Goal: Information Seeking & Learning: Learn about a topic

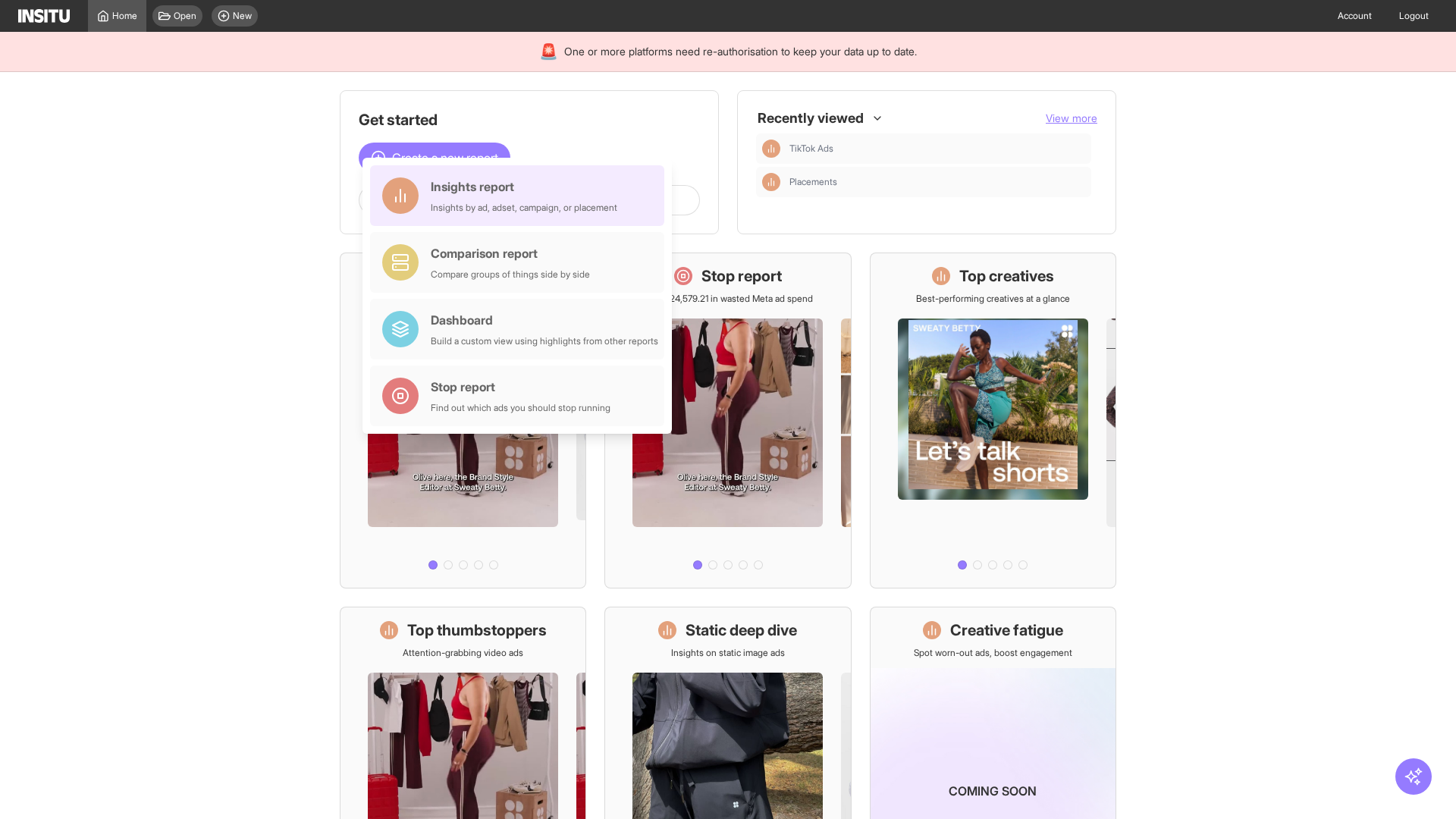
click at [521, 196] on div "Insights report Insights by ad, adset, campaign, or placement" at bounding box center [524, 195] width 187 height 36
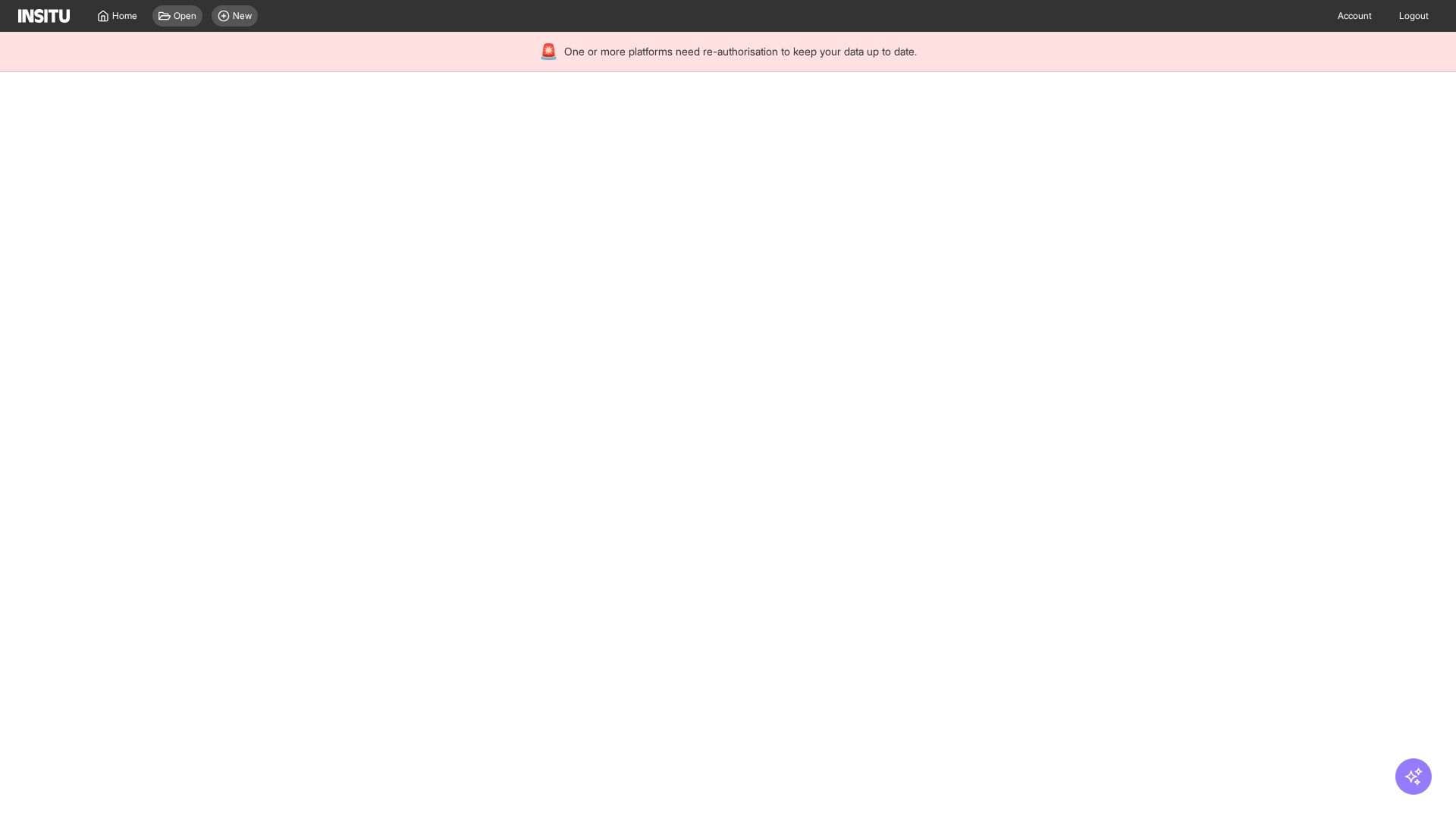
select select "**"
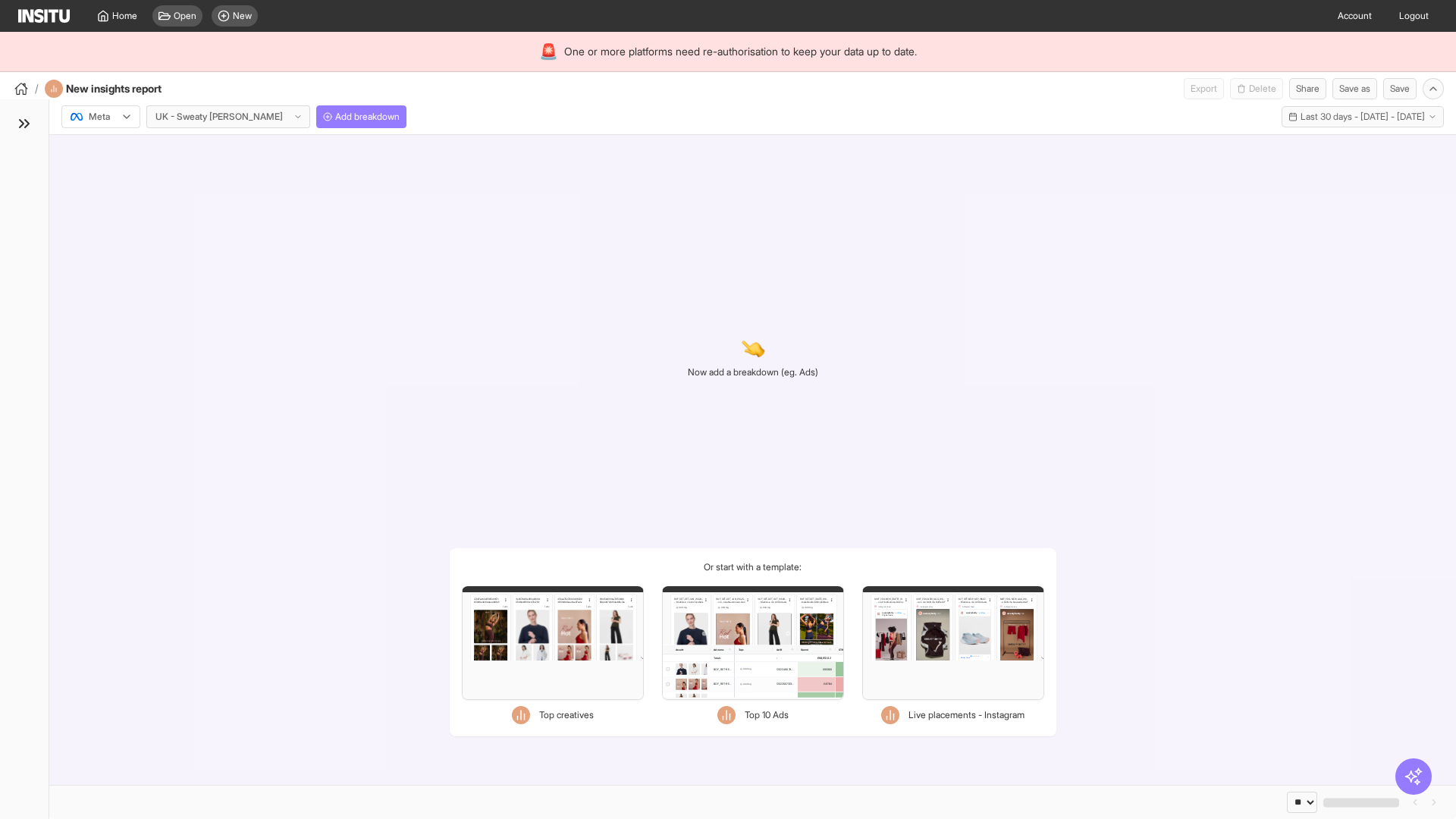
click at [101, 117] on div at bounding box center [90, 117] width 42 height 15
click at [100, 149] on span "Meta" at bounding box center [100, 149] width 21 height 14
